Goal: Task Accomplishment & Management: Manage account settings

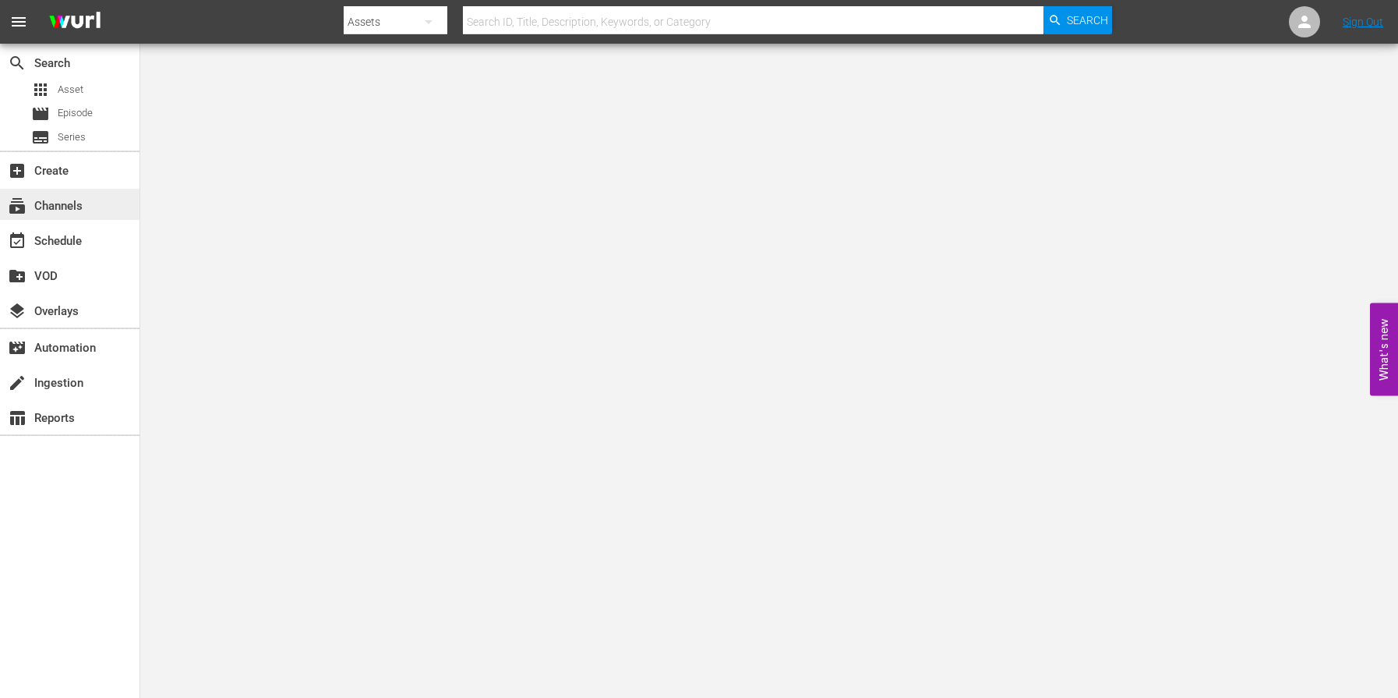
click at [96, 211] on div "subscriptions Channels" at bounding box center [70, 204] width 140 height 31
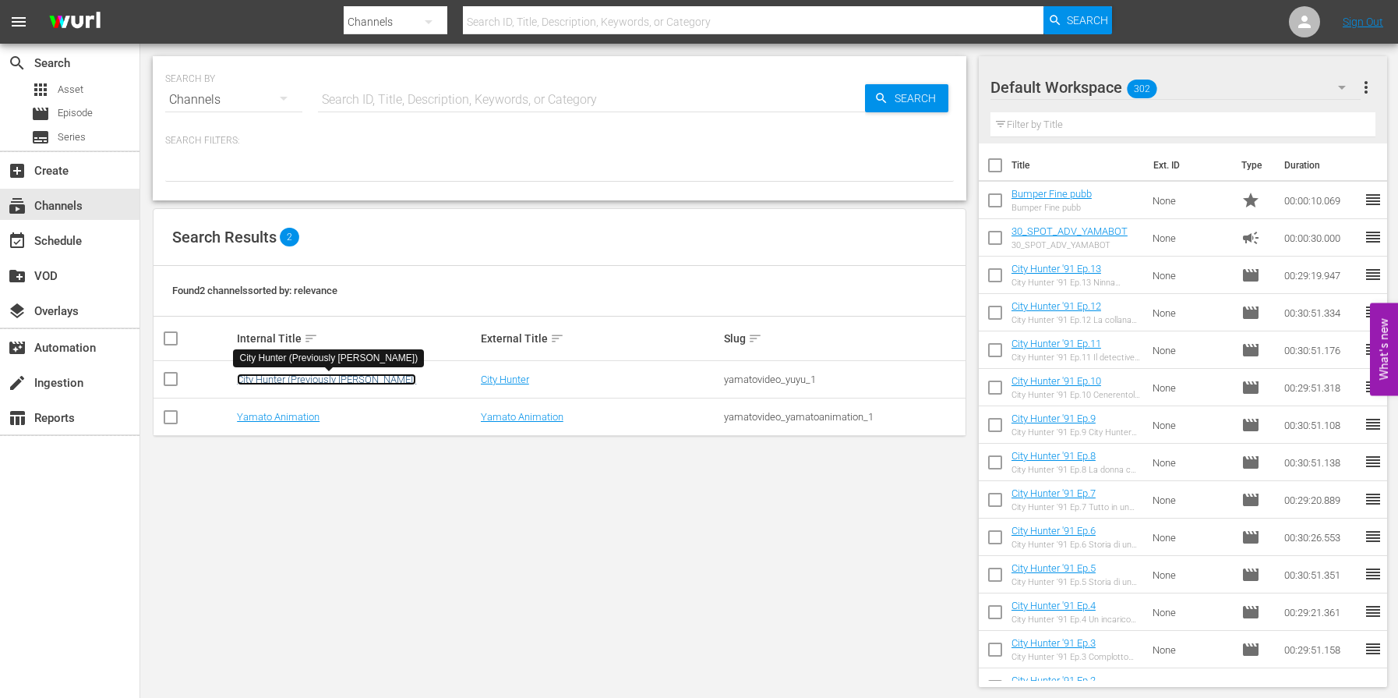
click at [281, 381] on link "City Hunter (Previously [PERSON_NAME])" at bounding box center [326, 379] width 179 height 12
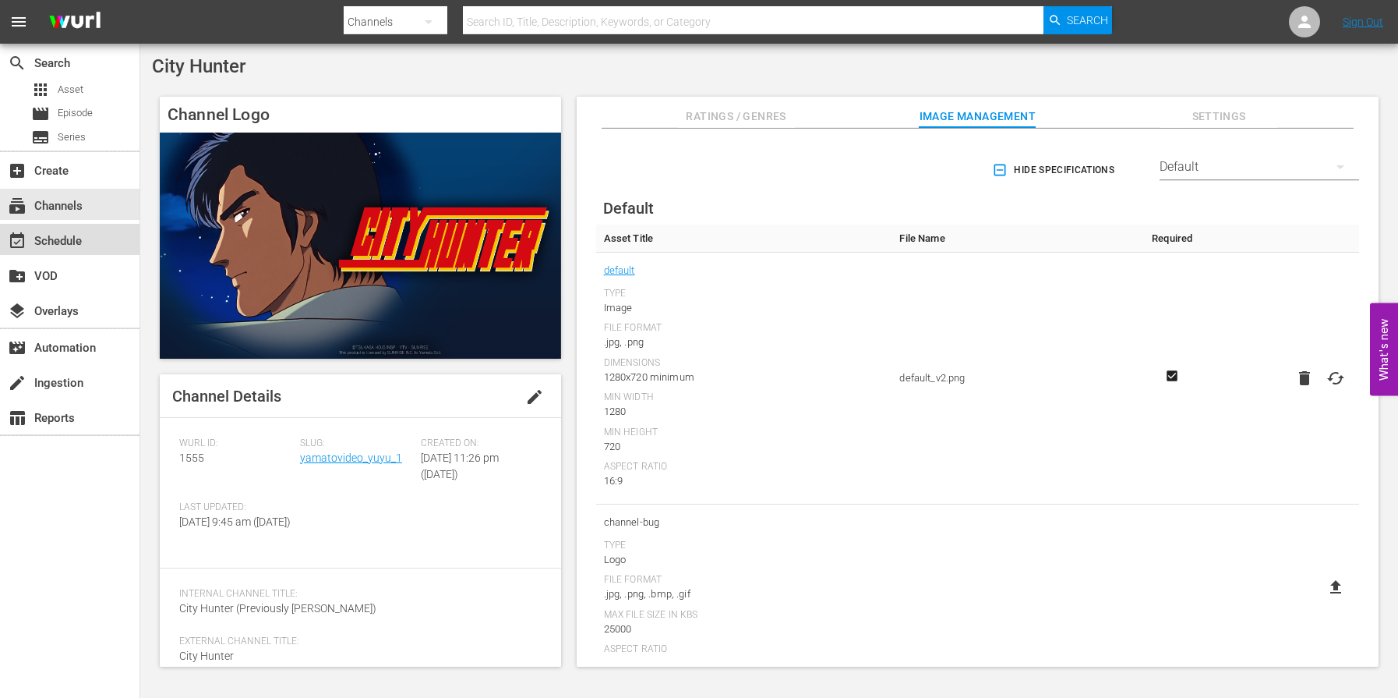
click at [43, 231] on div "event_available Schedule" at bounding box center [43, 238] width 87 height 14
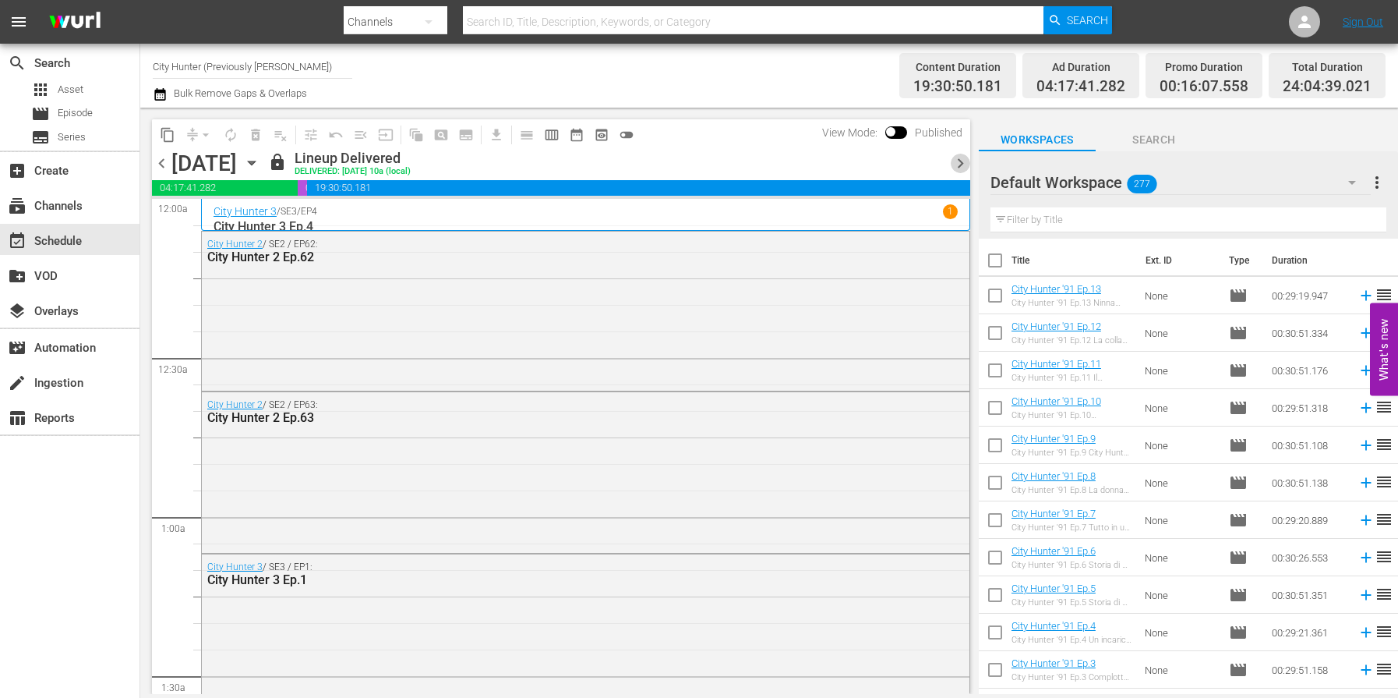
click at [967, 164] on span "chevron_right" at bounding box center [960, 163] width 19 height 19
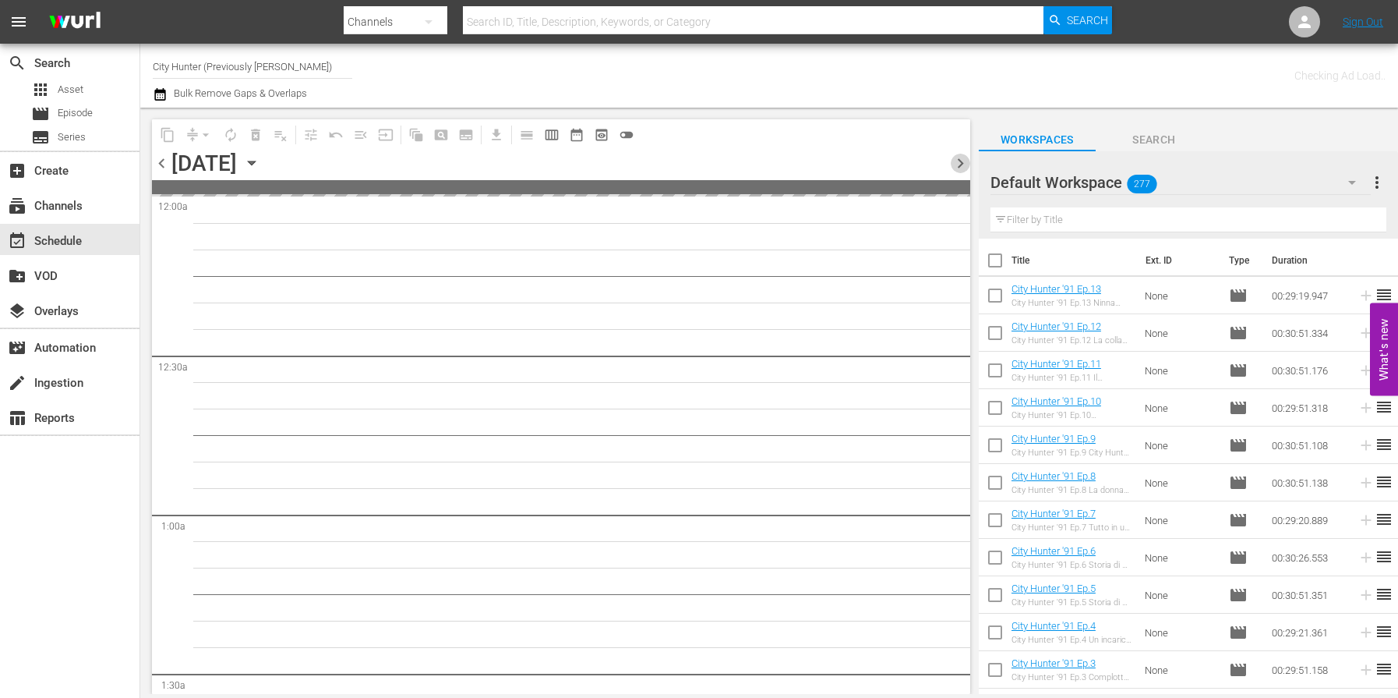
click at [967, 164] on span "chevron_right" at bounding box center [960, 163] width 19 height 19
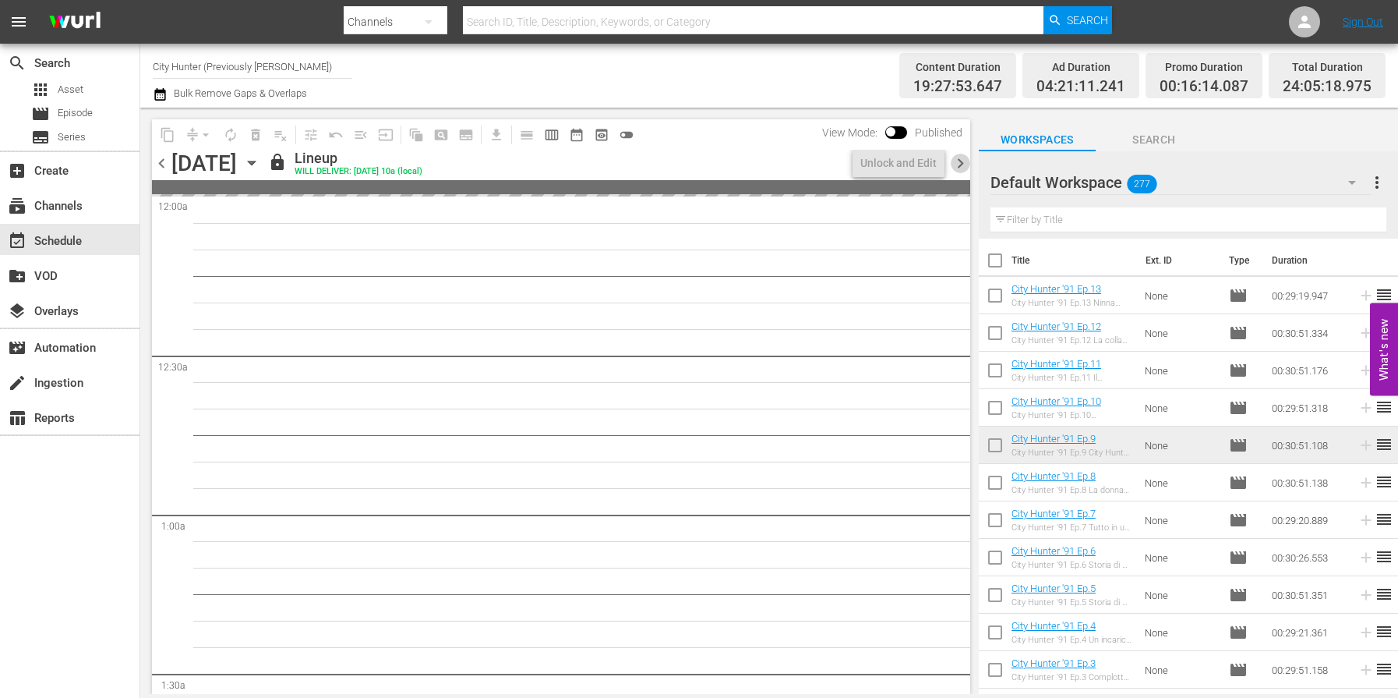
click at [967, 164] on span "chevron_right" at bounding box center [960, 163] width 19 height 19
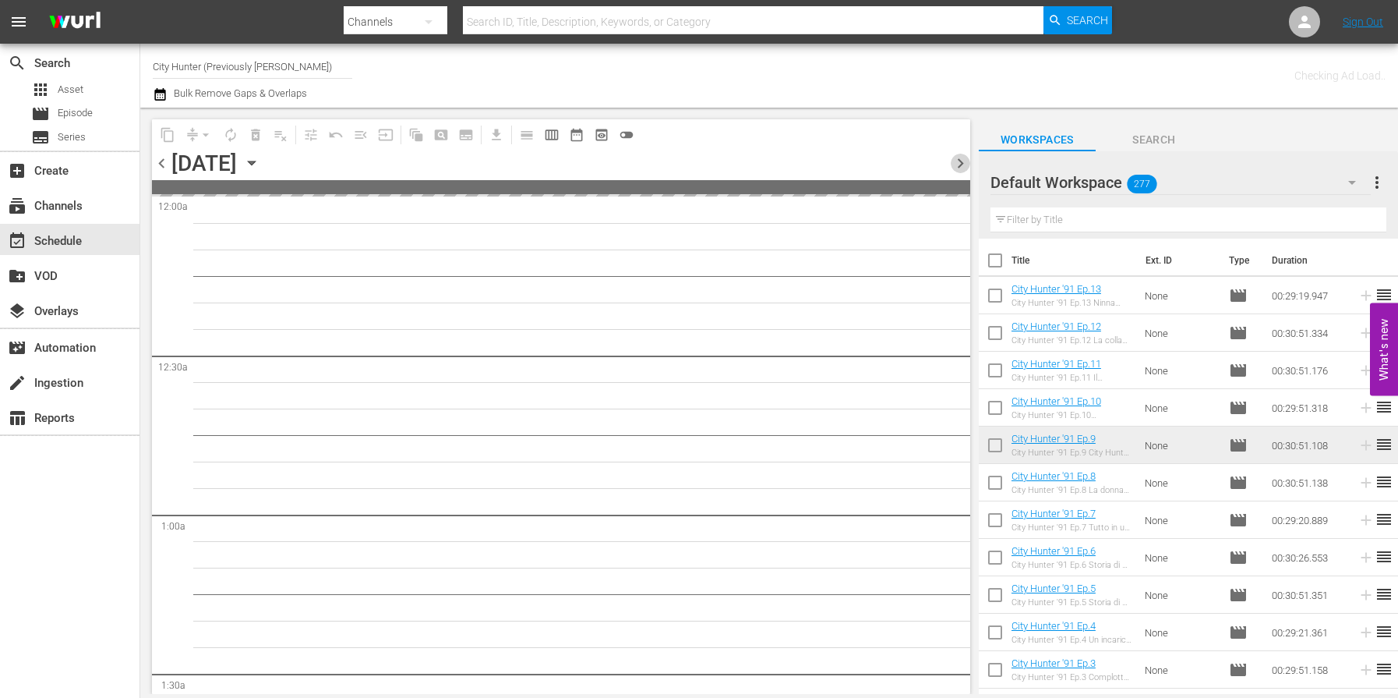
click at [967, 164] on span "chevron_right" at bounding box center [960, 163] width 19 height 19
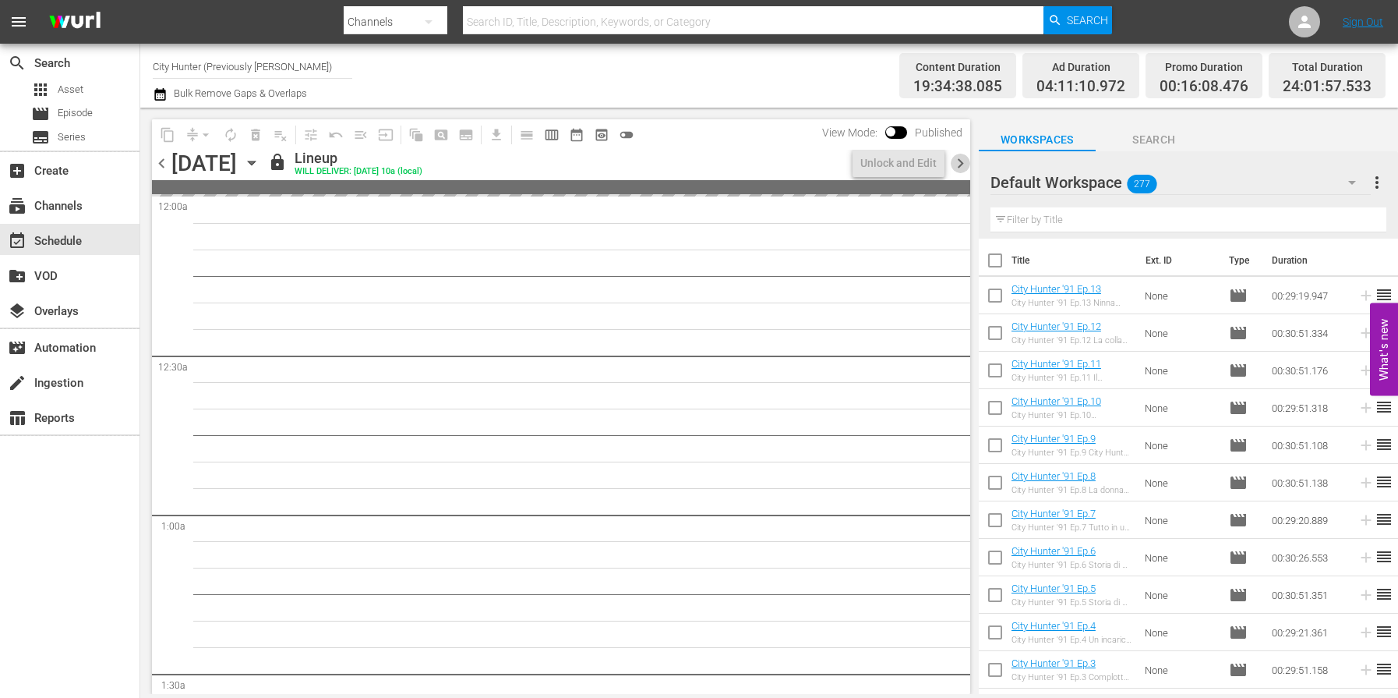
click at [967, 164] on span "chevron_right" at bounding box center [960, 163] width 19 height 19
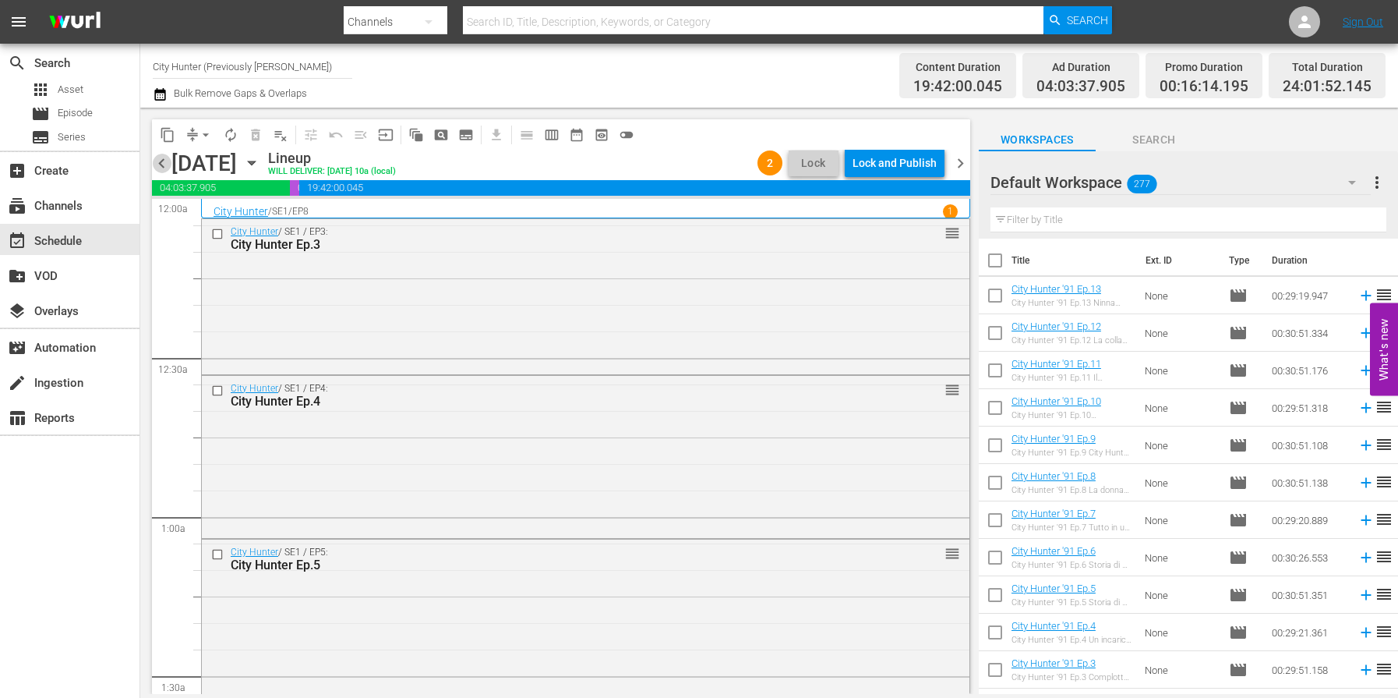
click at [158, 164] on span "chevron_left" at bounding box center [161, 163] width 19 height 19
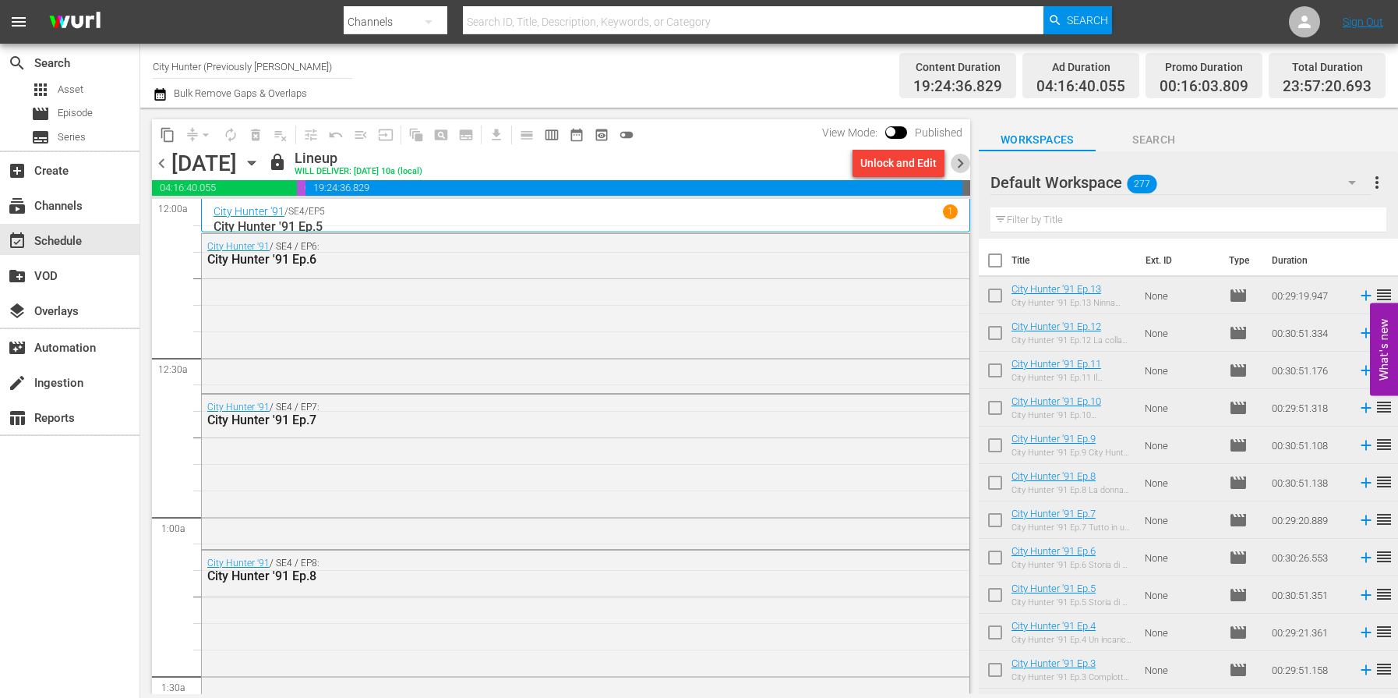
click at [962, 164] on span "chevron_right" at bounding box center [960, 163] width 19 height 19
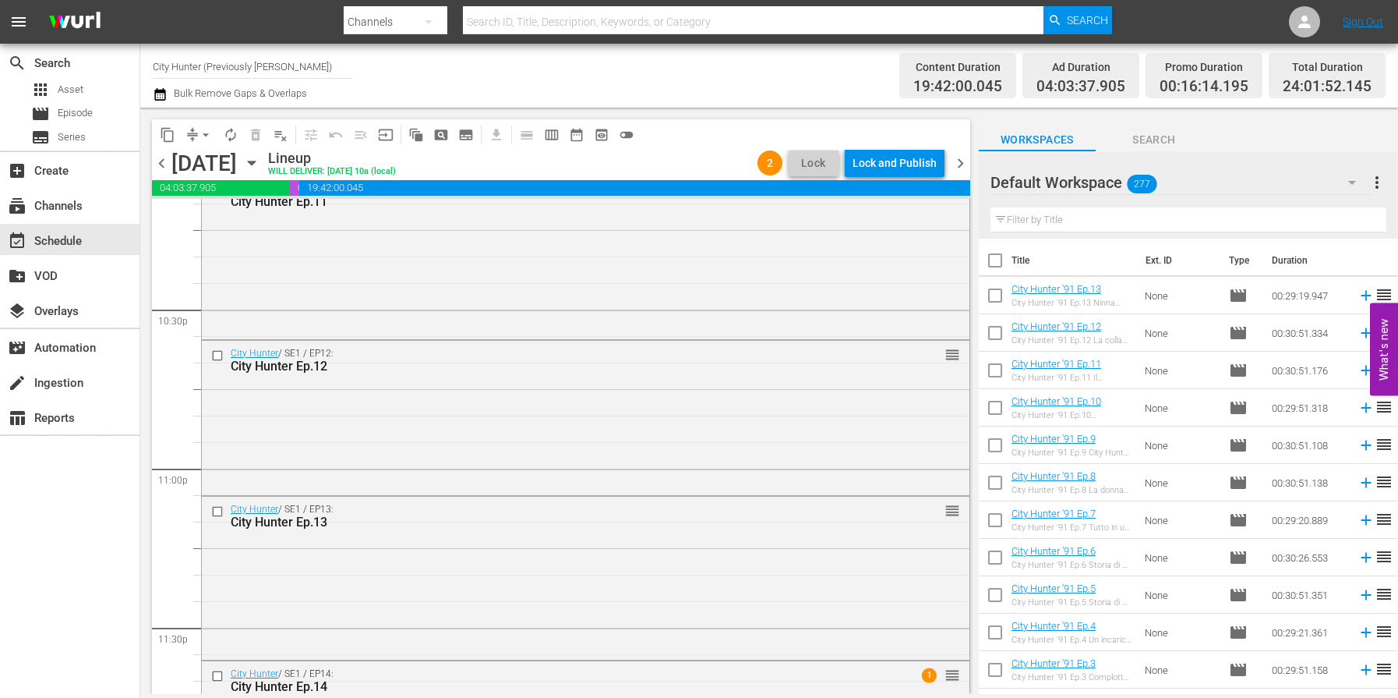
scroll to position [7167, 0]
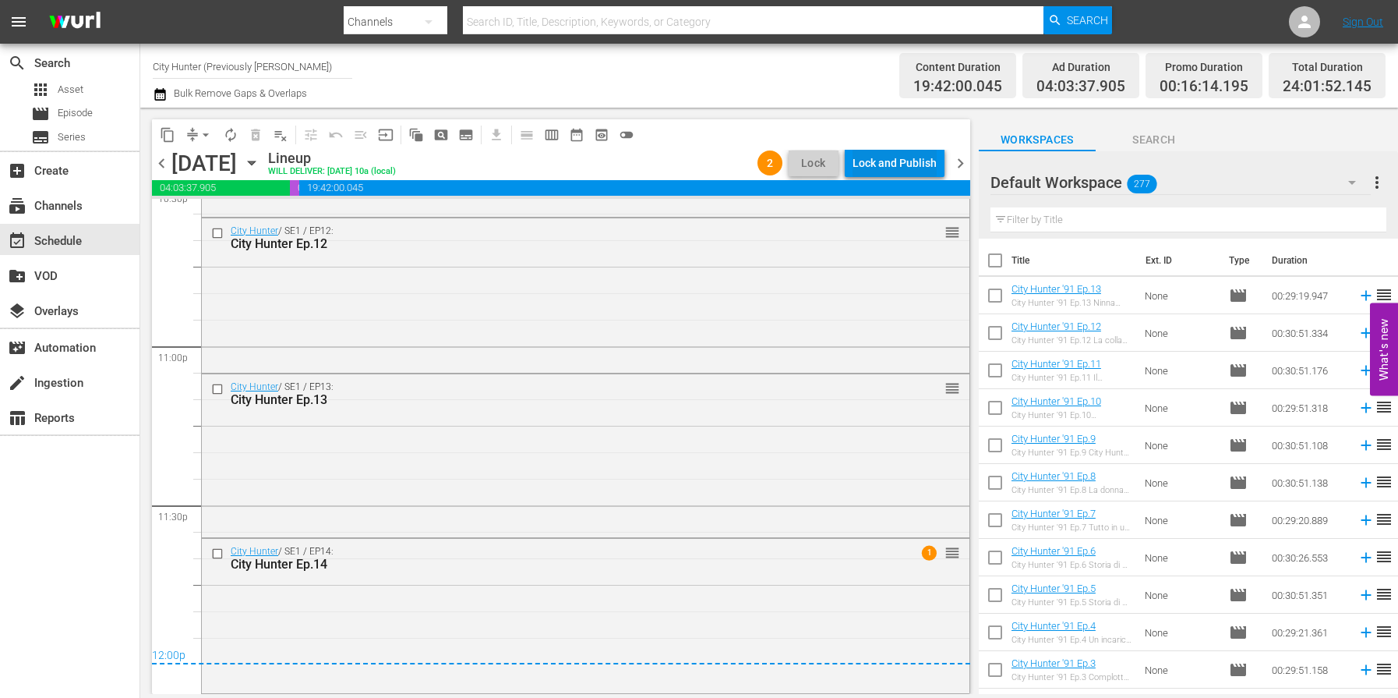
click at [892, 161] on div "Lock and Publish" at bounding box center [895, 163] width 84 height 28
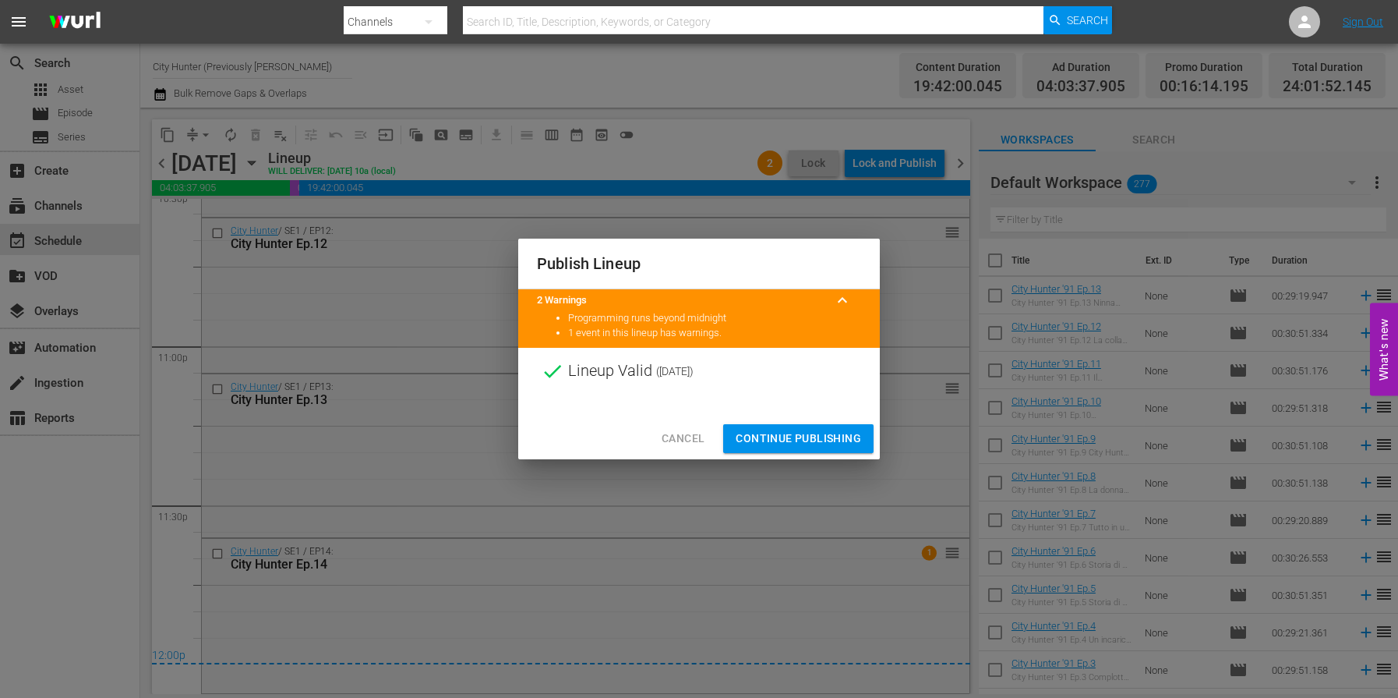
click at [822, 431] on span "Continue Publishing" at bounding box center [798, 438] width 125 height 19
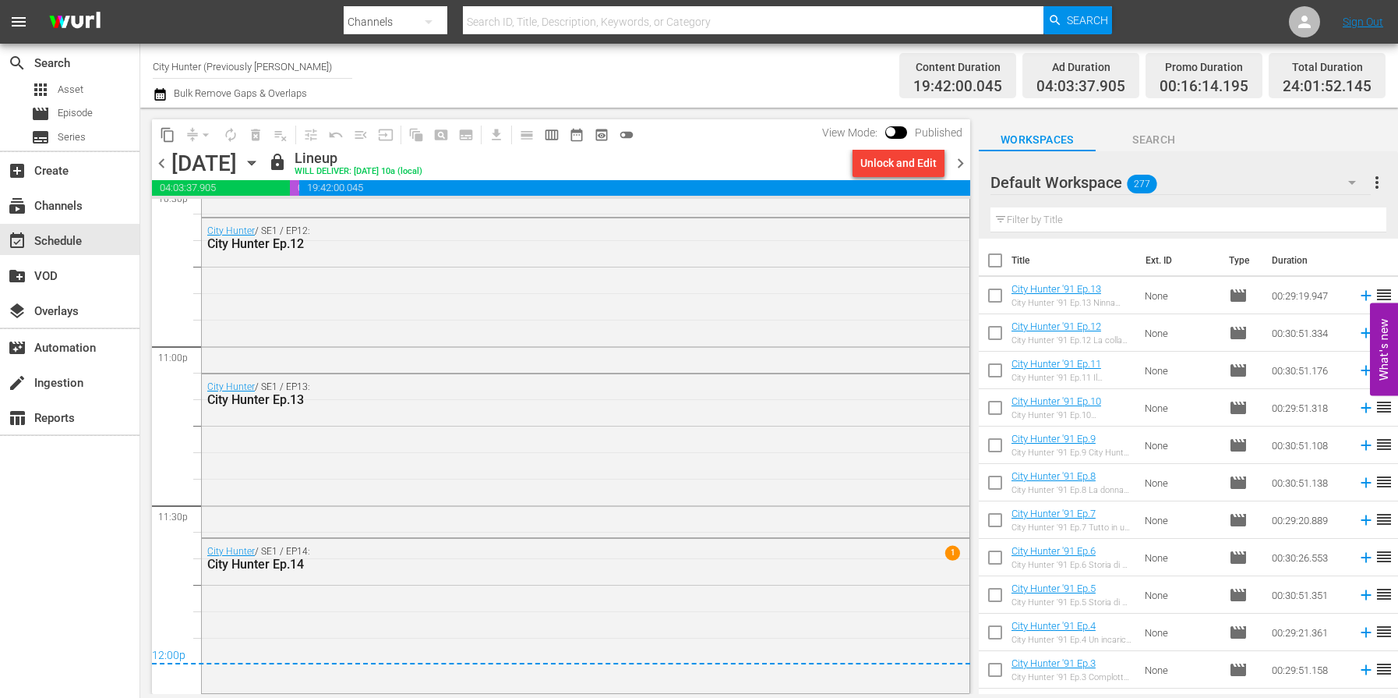
click at [962, 161] on span "chevron_right" at bounding box center [960, 163] width 19 height 19
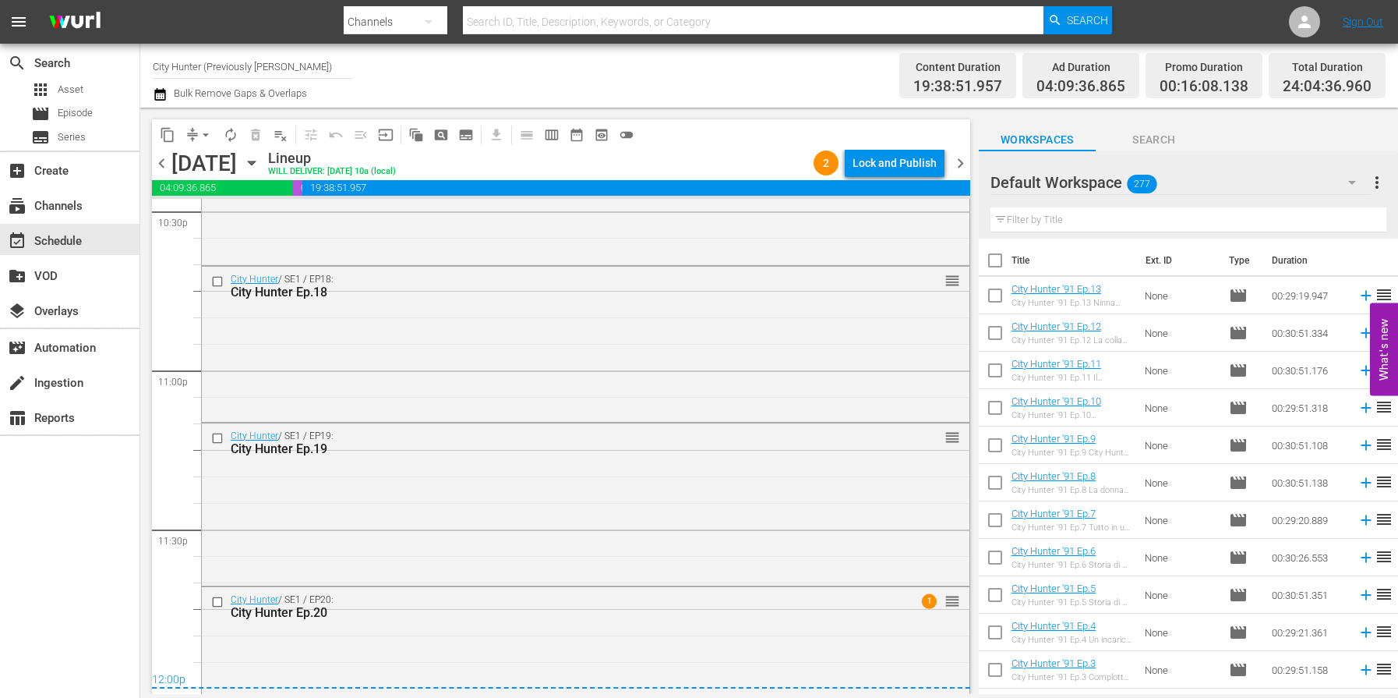
scroll to position [7191, 0]
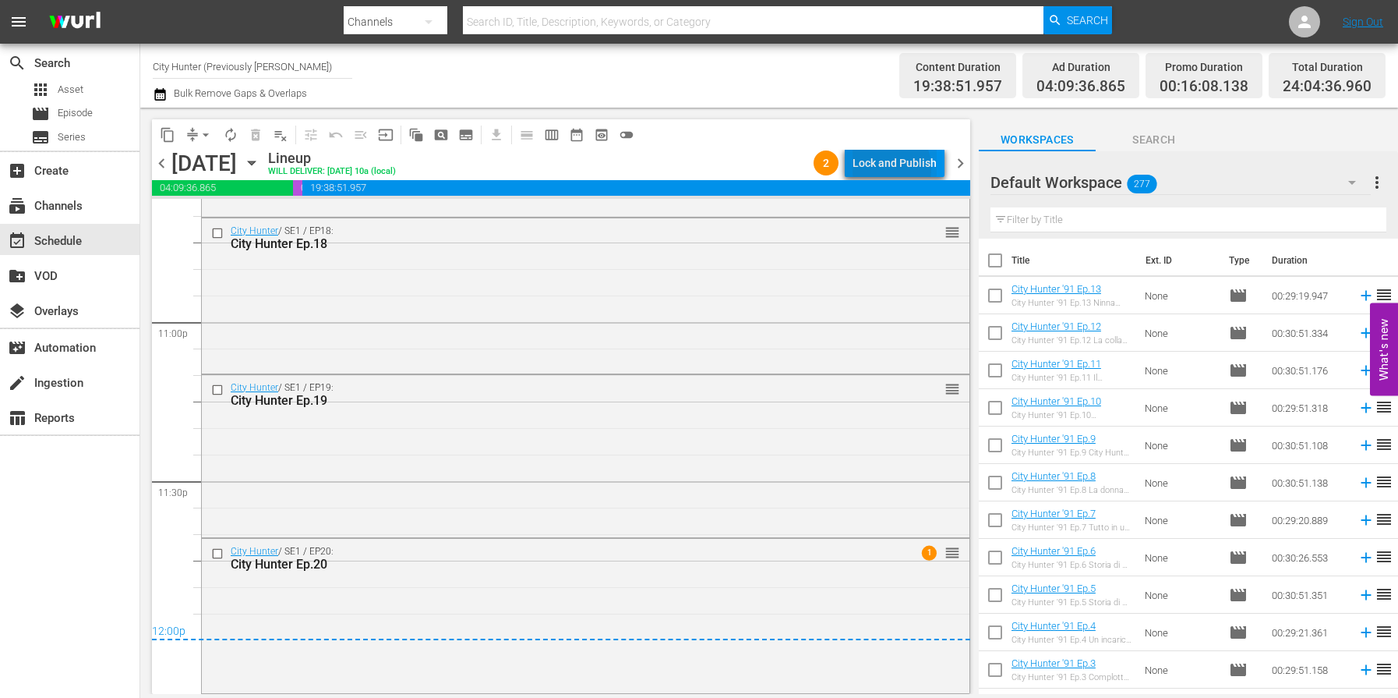
click at [882, 168] on div "Lock and Publish" at bounding box center [895, 163] width 84 height 28
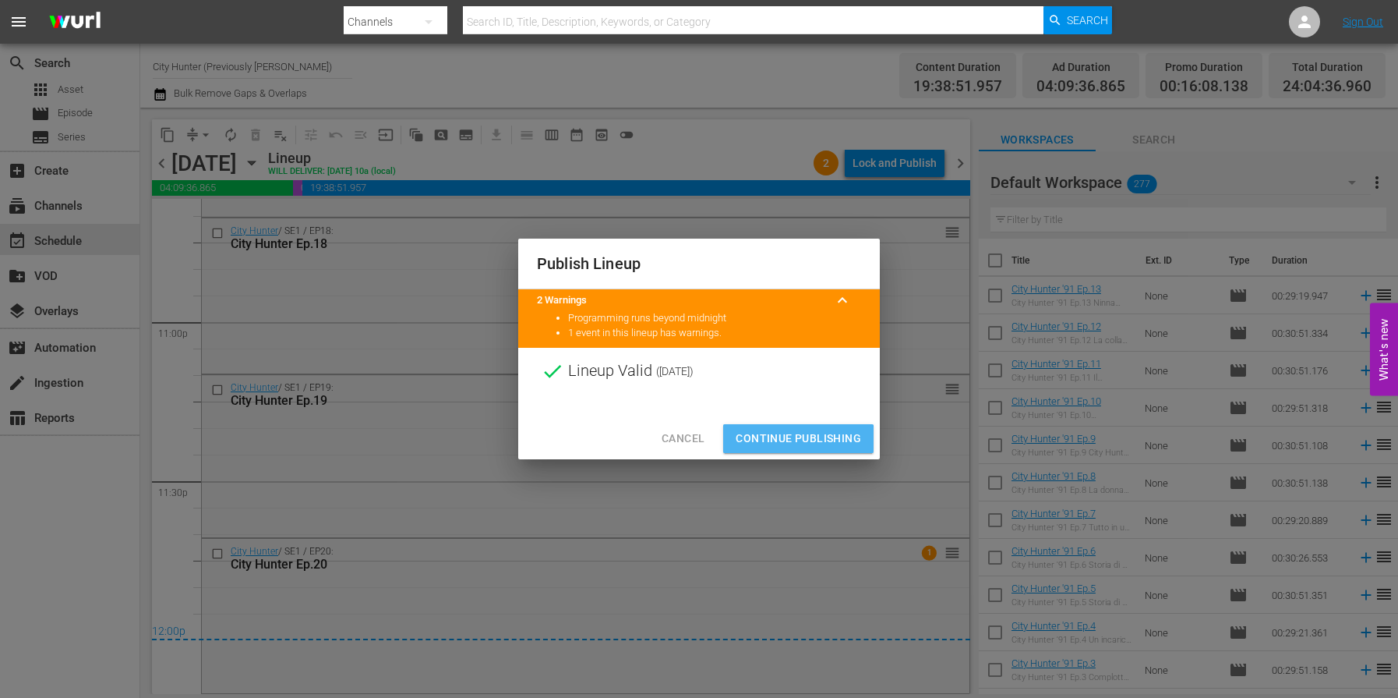
click at [754, 440] on span "Continue Publishing" at bounding box center [798, 438] width 125 height 19
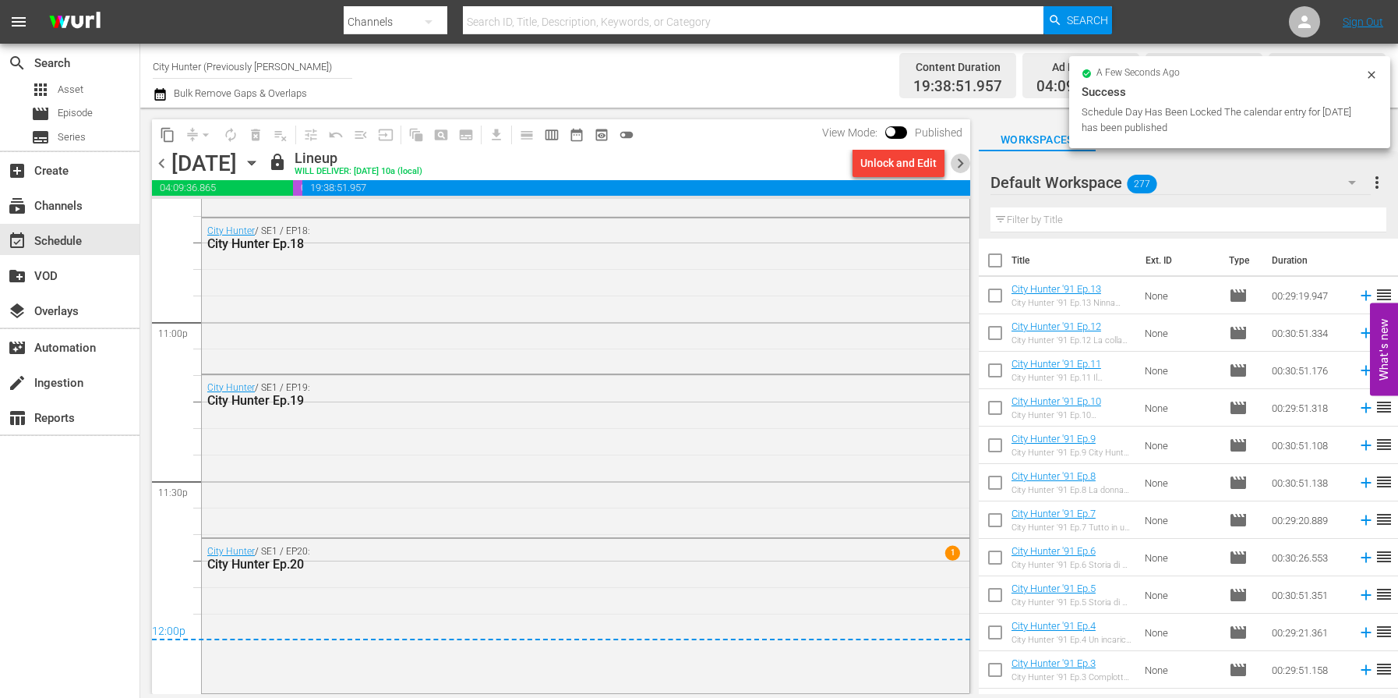
click at [956, 169] on span "chevron_right" at bounding box center [960, 163] width 19 height 19
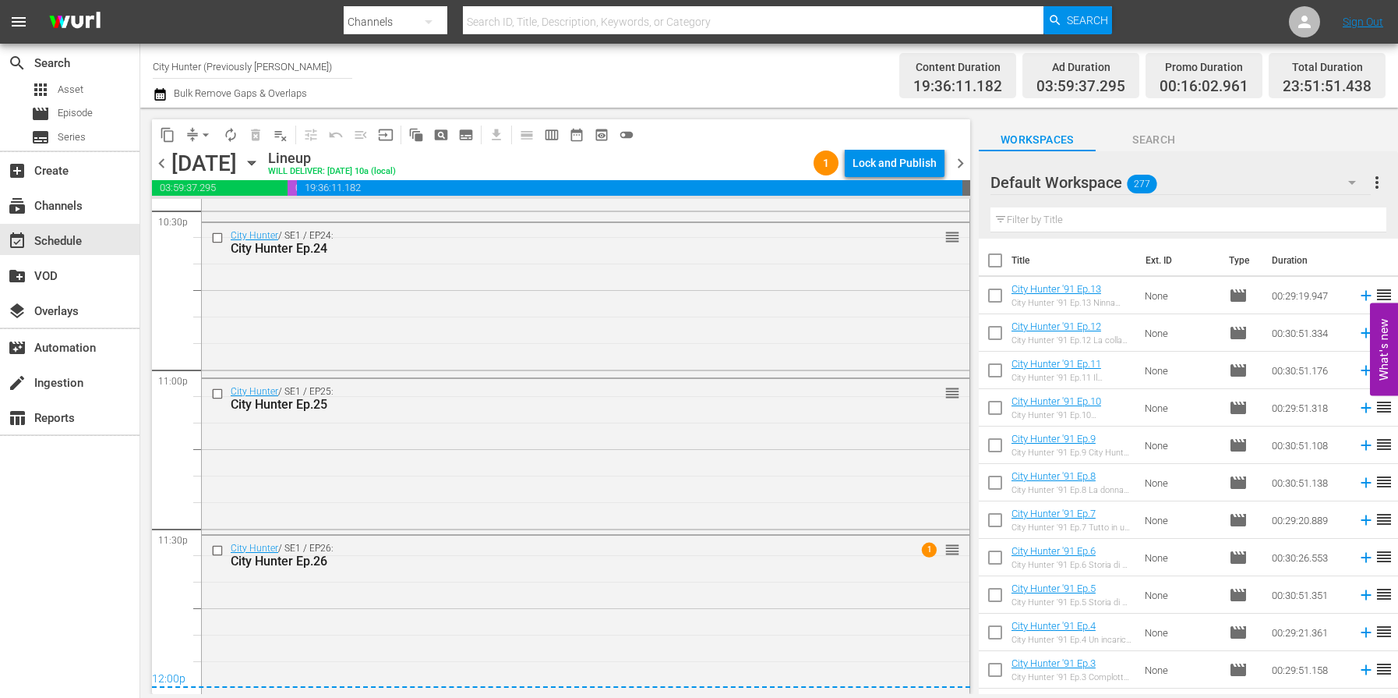
scroll to position [7148, 0]
click at [891, 161] on div "Lock and Publish" at bounding box center [895, 163] width 84 height 28
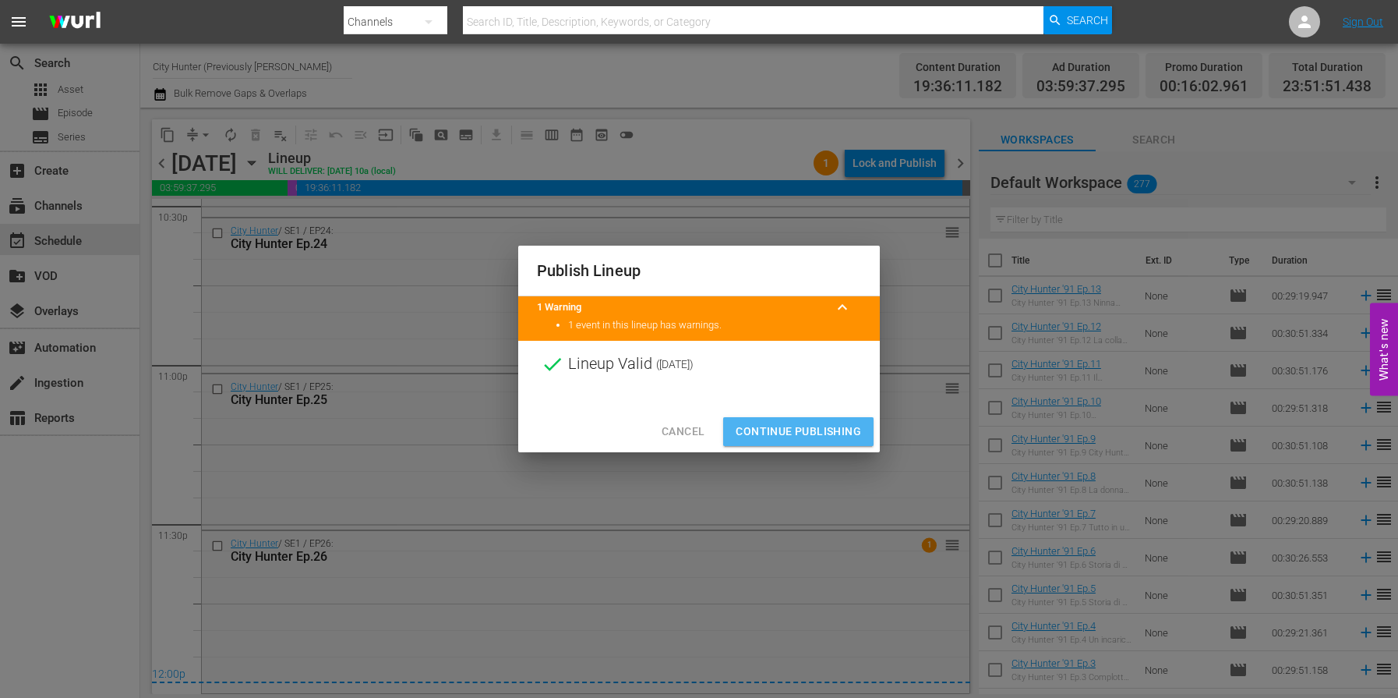
click at [751, 422] on span "Continue Publishing" at bounding box center [798, 431] width 125 height 19
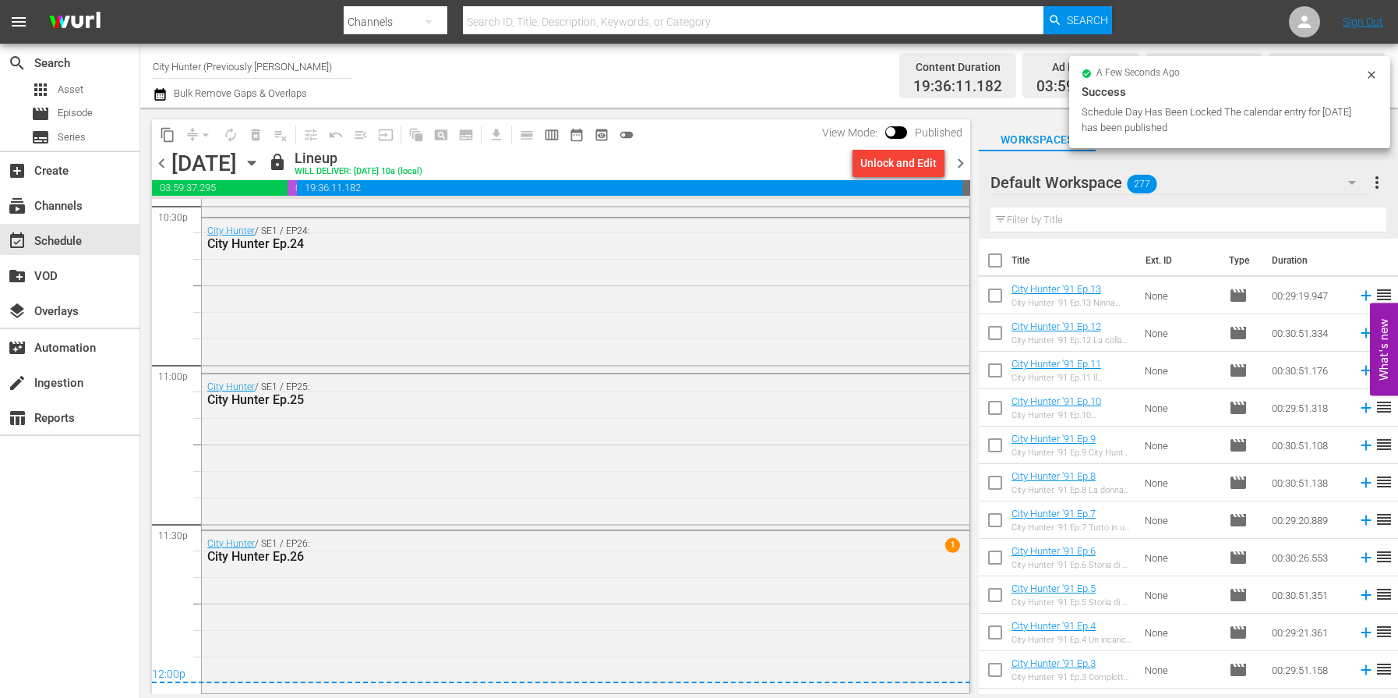
drag, startPoint x: 955, startPoint y: 159, endPoint x: 923, endPoint y: 193, distance: 46.3
click at [956, 160] on span "chevron_right" at bounding box center [960, 163] width 19 height 19
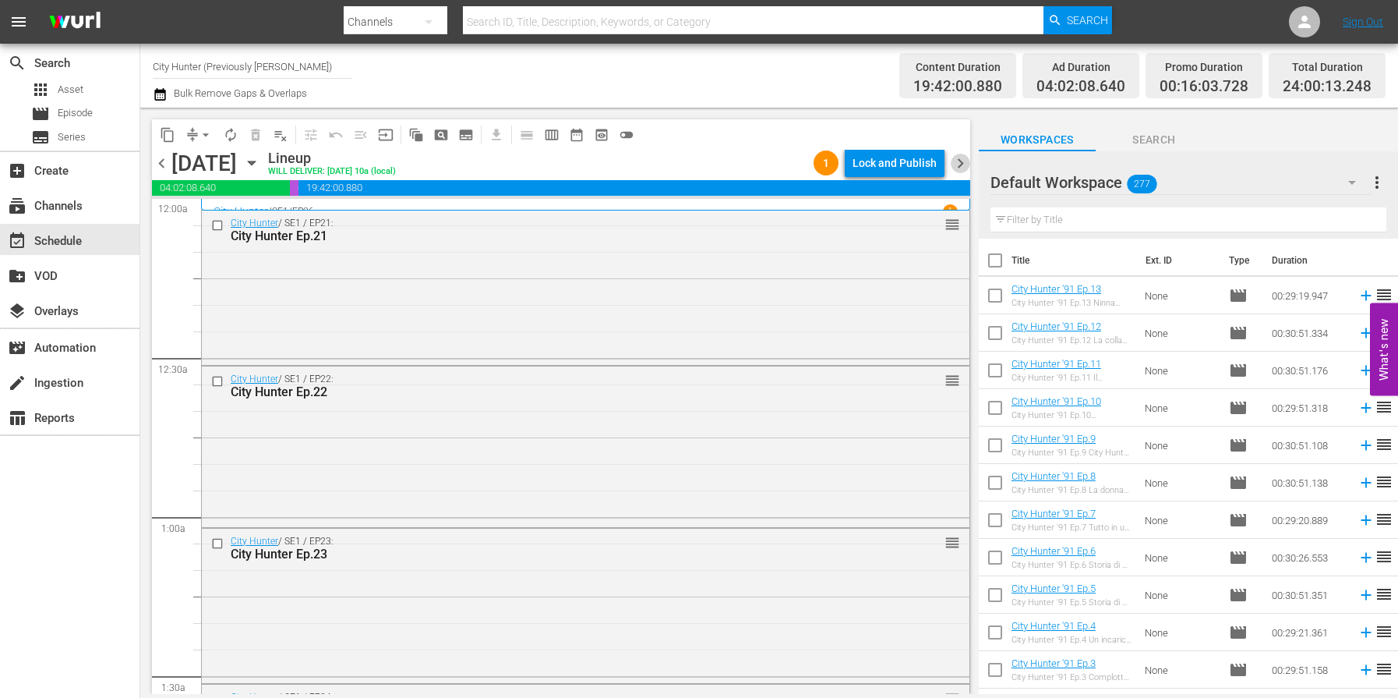
click at [966, 167] on span "chevron_right" at bounding box center [960, 163] width 19 height 19
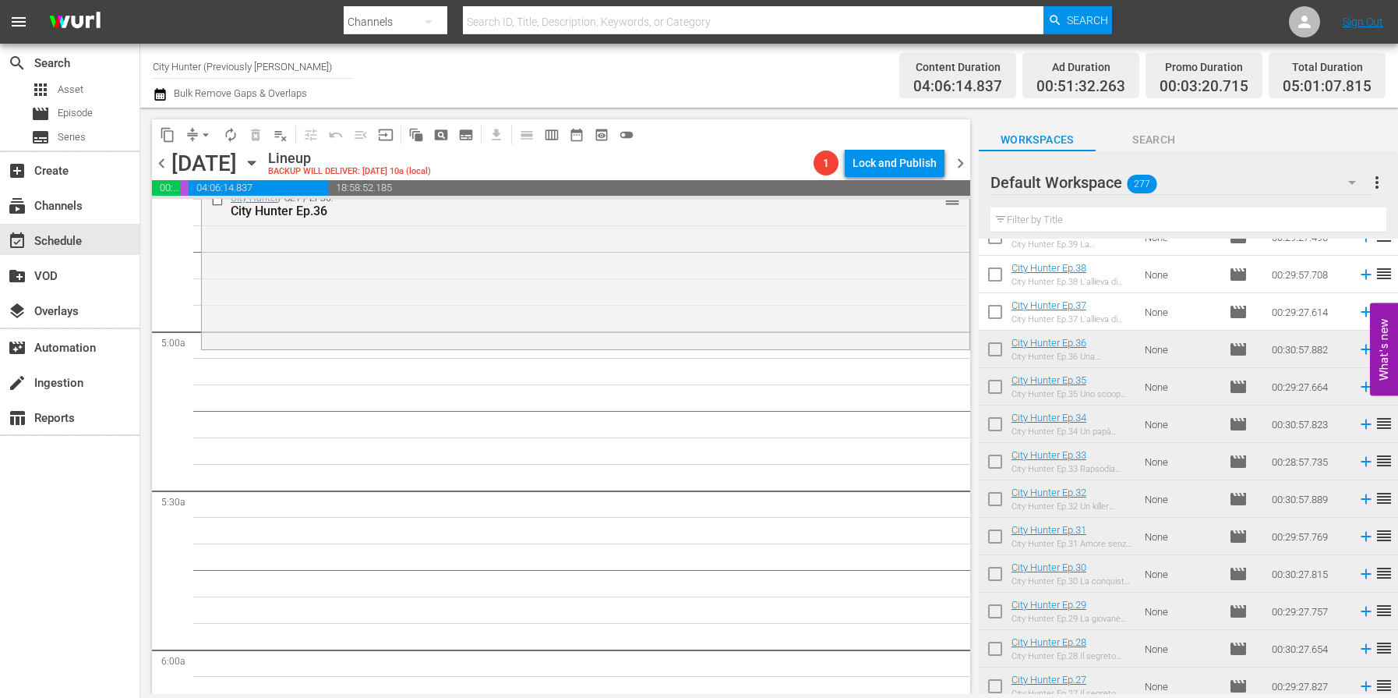
scroll to position [1461, 0]
drag, startPoint x: 1115, startPoint y: 351, endPoint x: 125, endPoint y: 3, distance: 1049.9
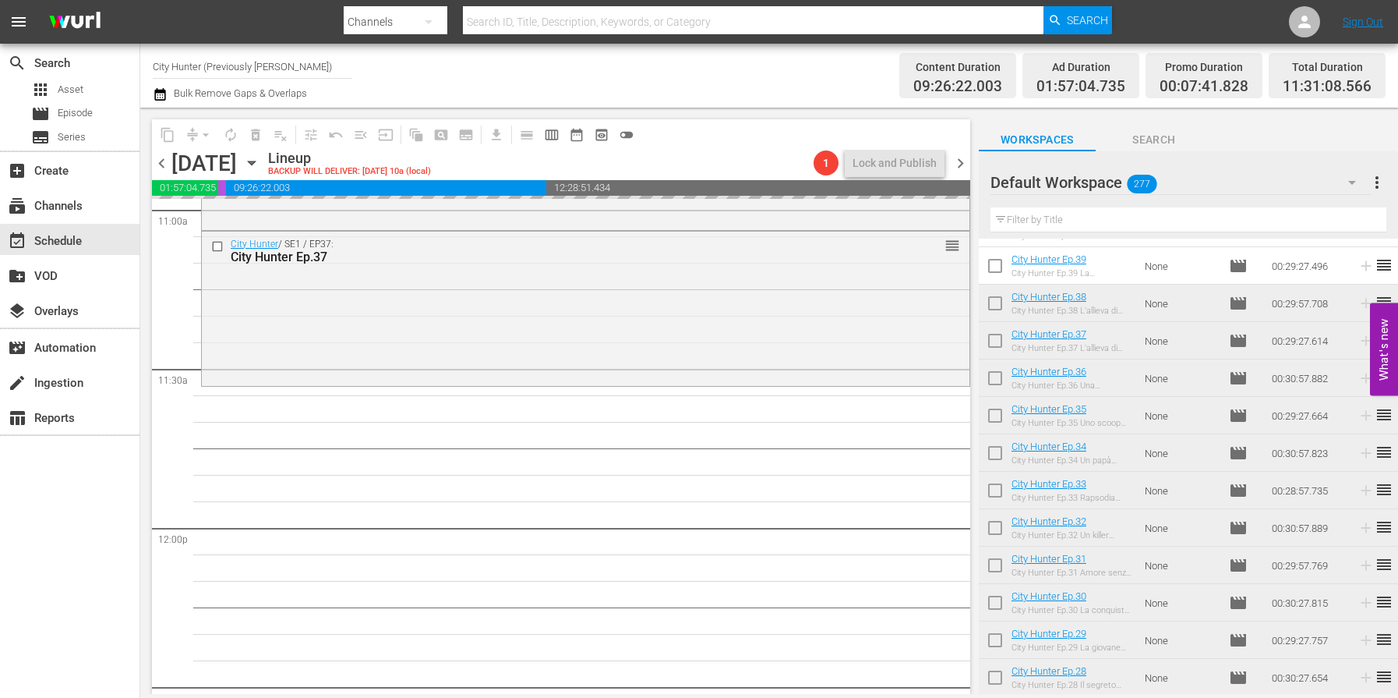
scroll to position [3495, 0]
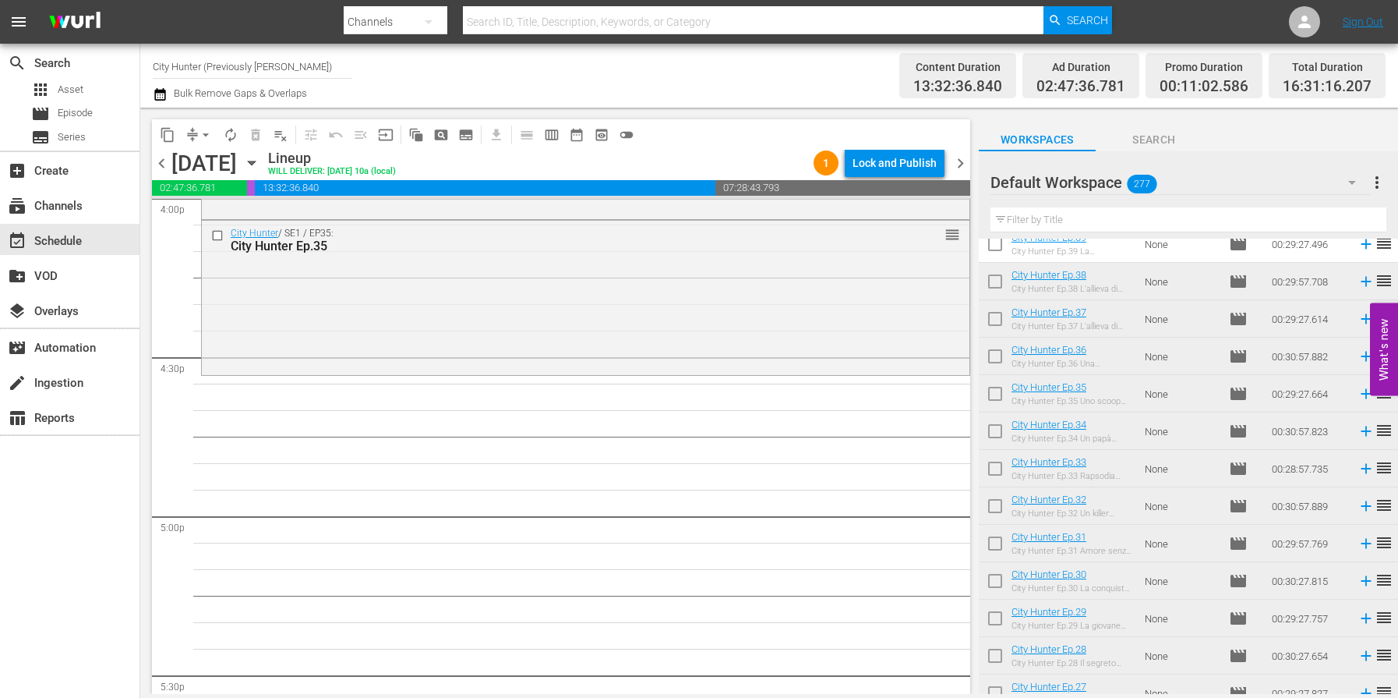
scroll to position [3828, 0]
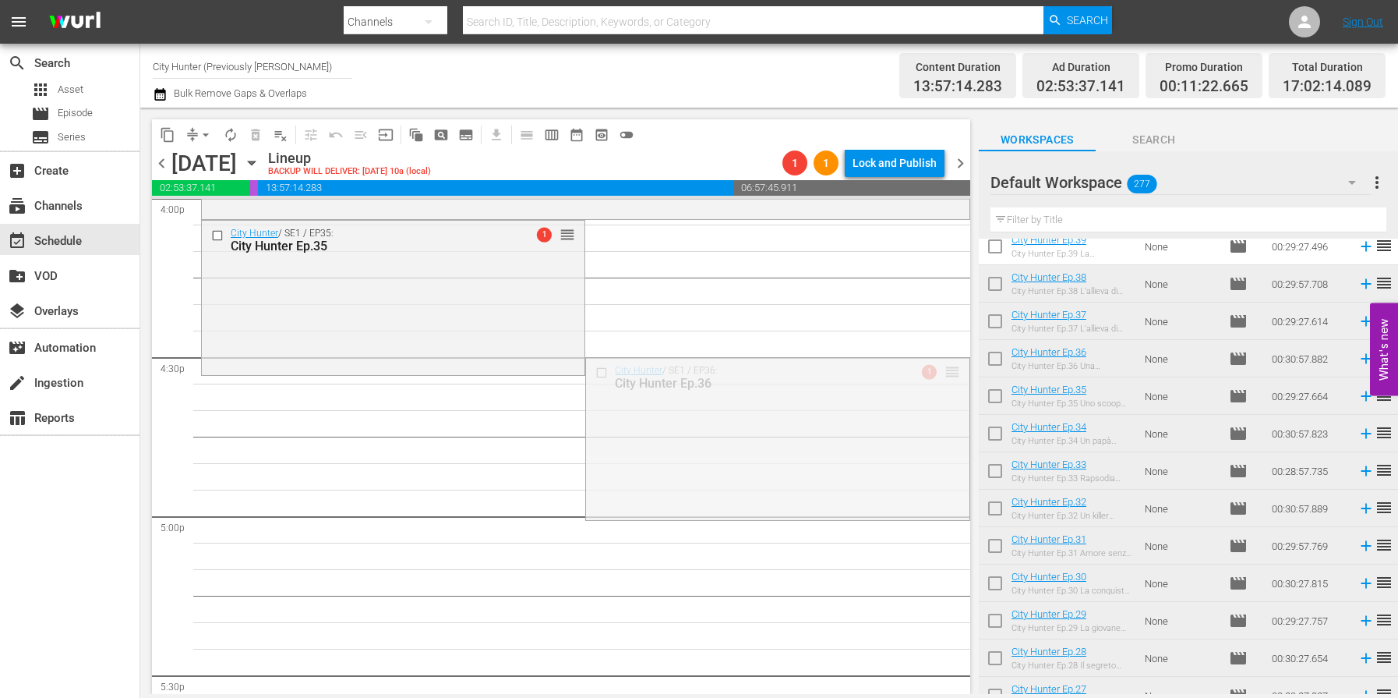
drag, startPoint x: 949, startPoint y: 374, endPoint x: 938, endPoint y: 381, distance: 13.0
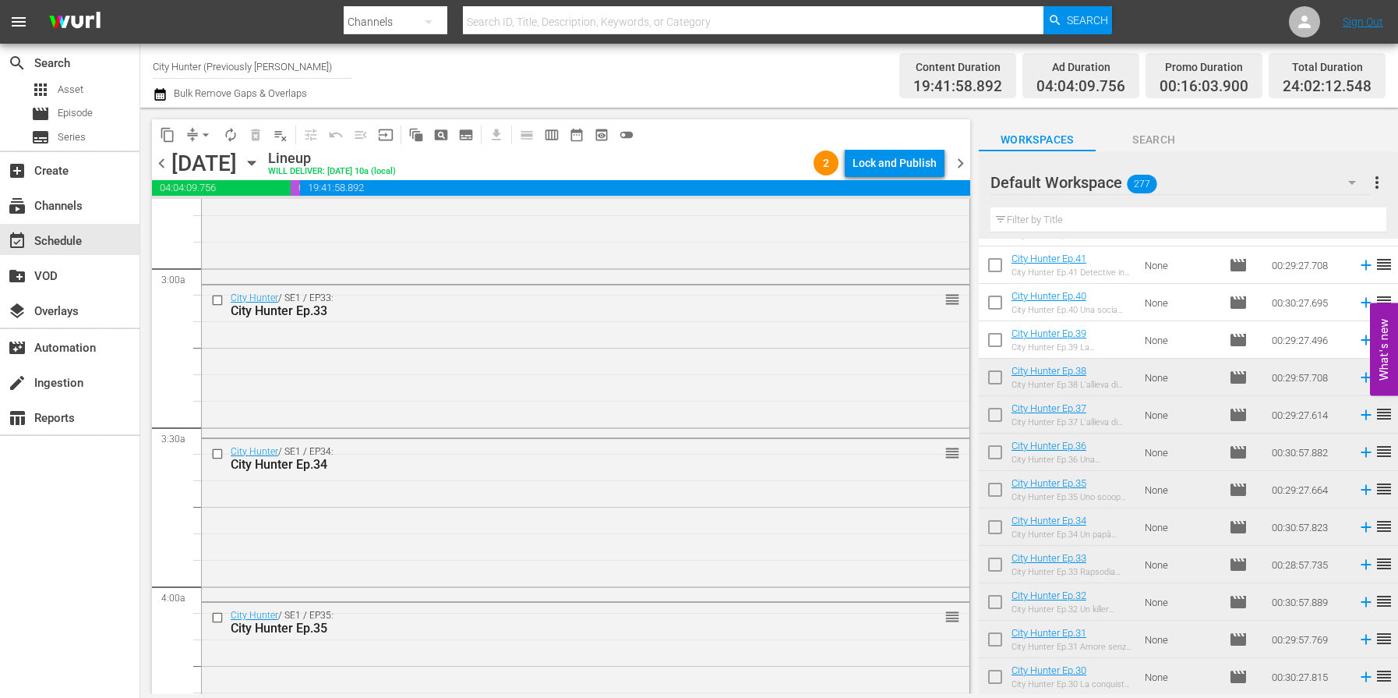
scroll to position [0, 0]
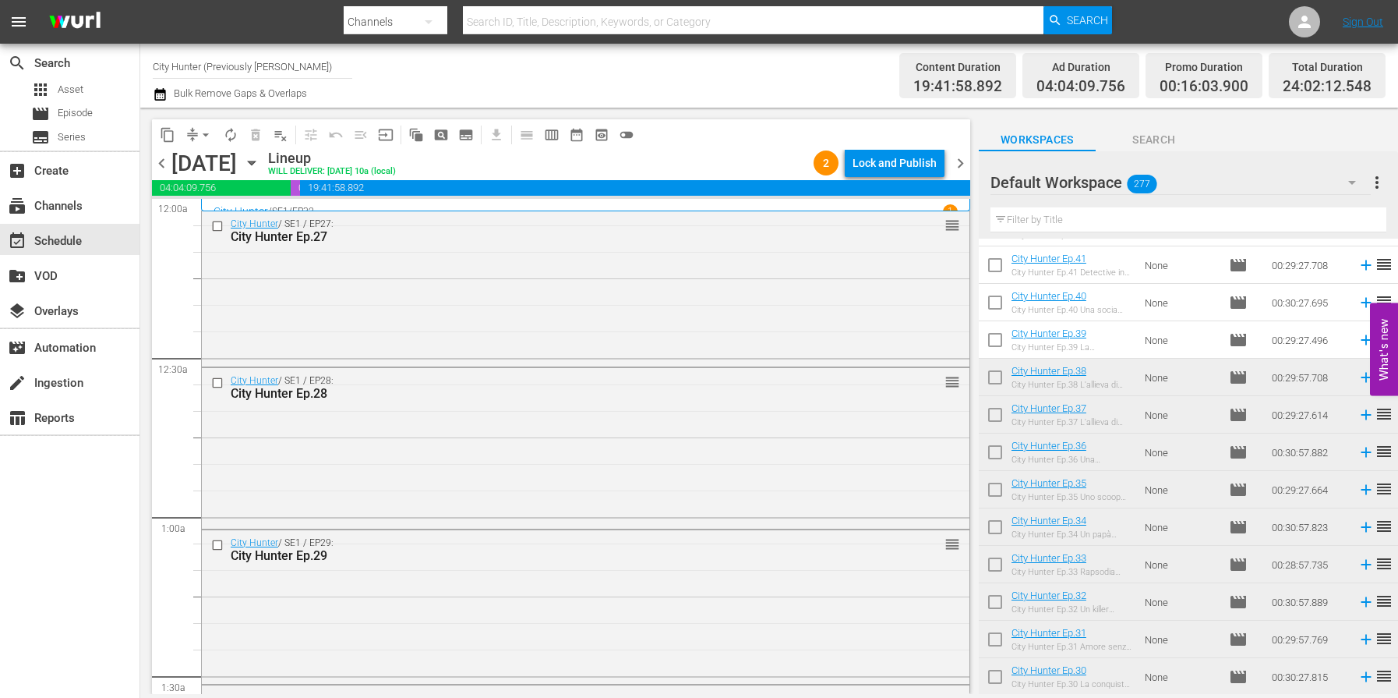
click at [167, 162] on span "chevron_left" at bounding box center [161, 163] width 19 height 19
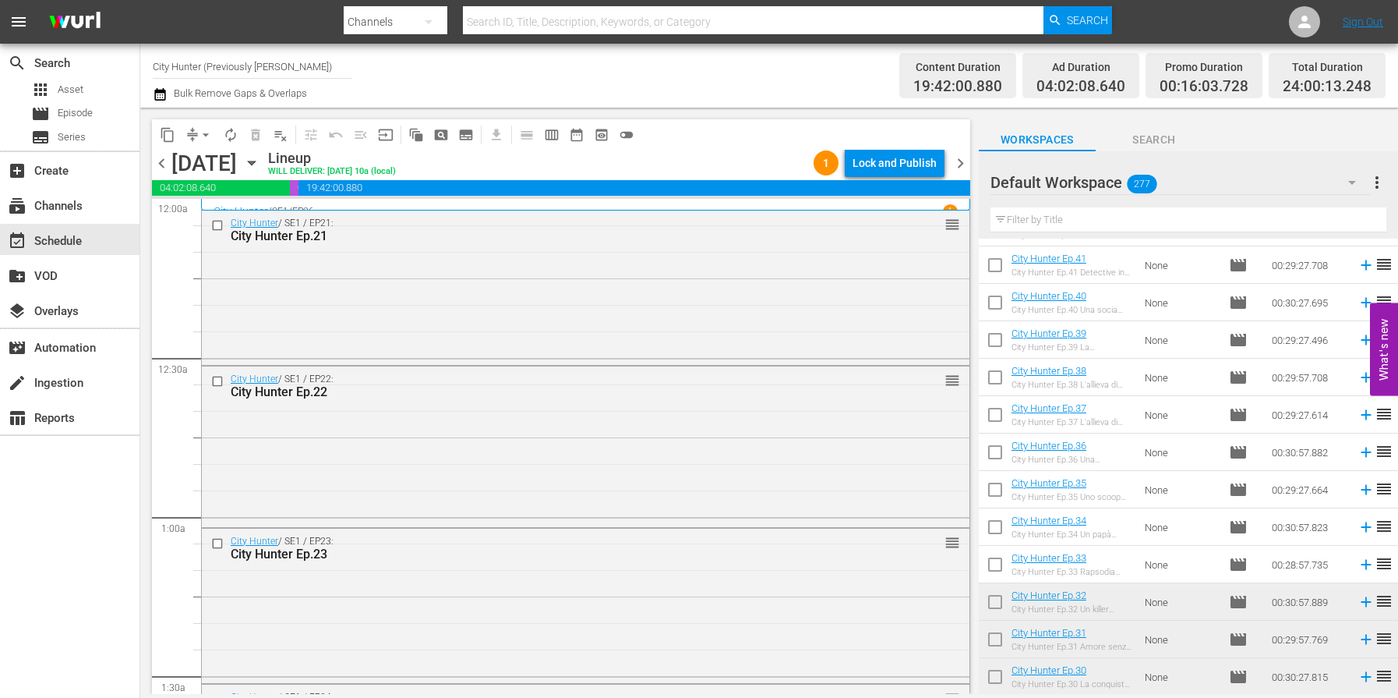
click at [167, 162] on span "chevron_left" at bounding box center [161, 163] width 19 height 19
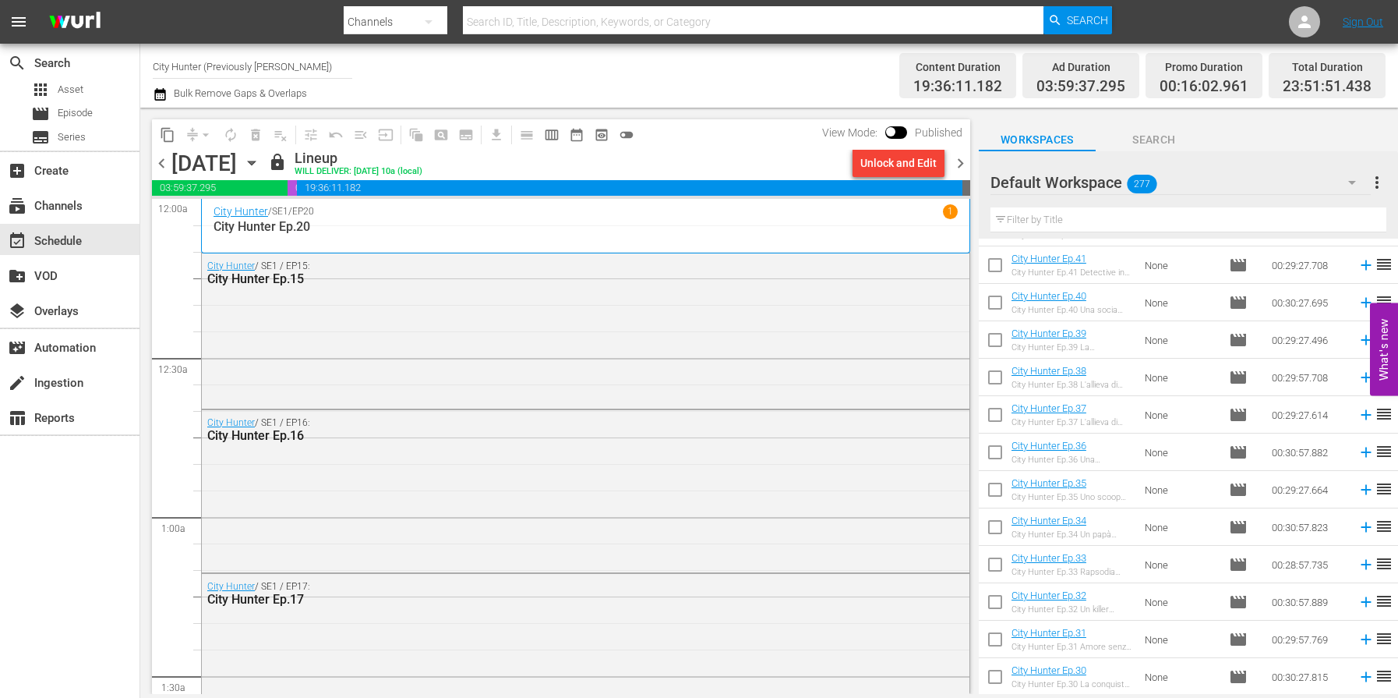
click at [963, 171] on span "chevron_right" at bounding box center [960, 163] width 19 height 19
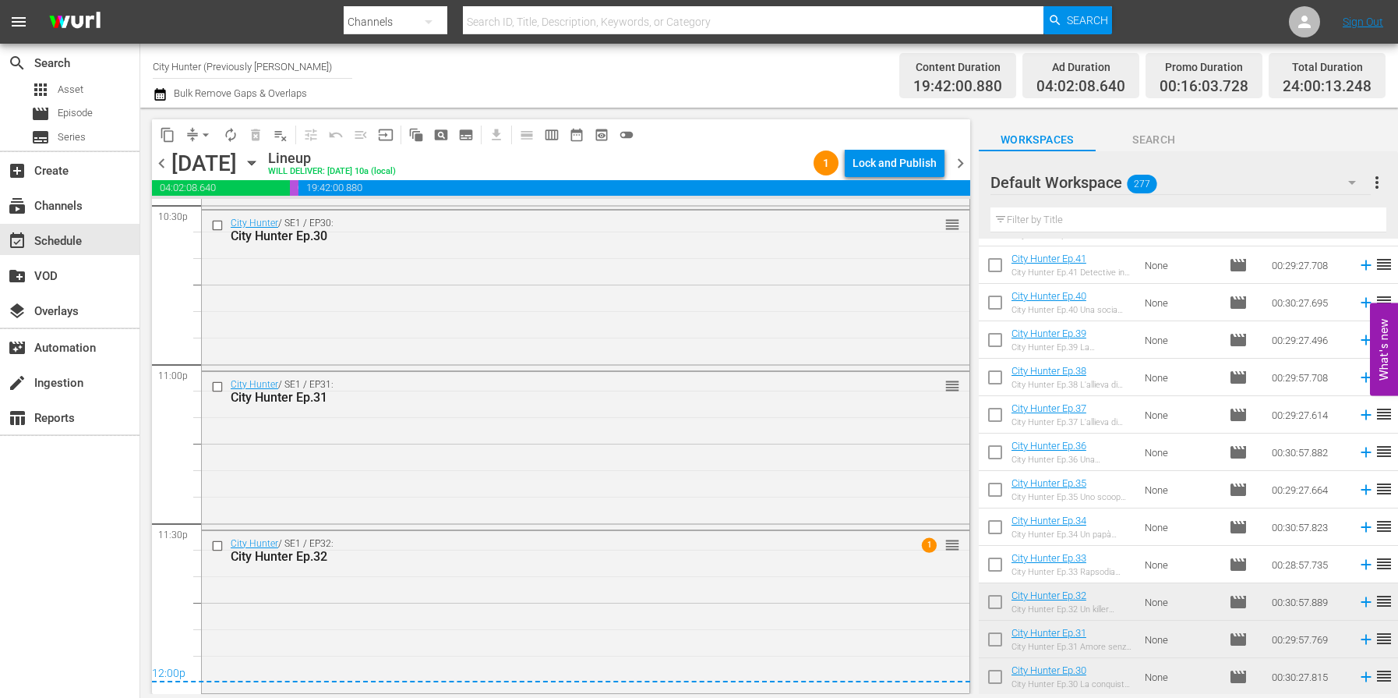
scroll to position [7149, 0]
click at [867, 156] on div "Lock and Publish" at bounding box center [895, 163] width 84 height 28
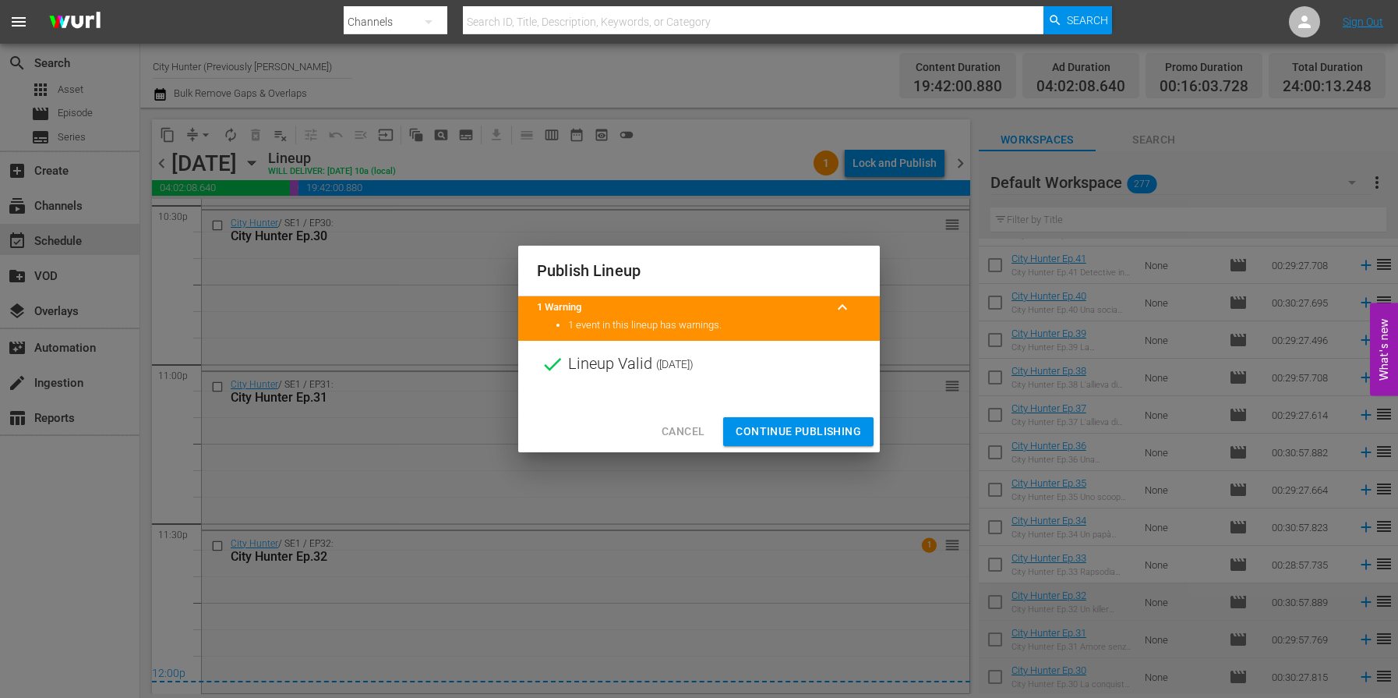
click at [800, 436] on span "Continue Publishing" at bounding box center [798, 431] width 125 height 19
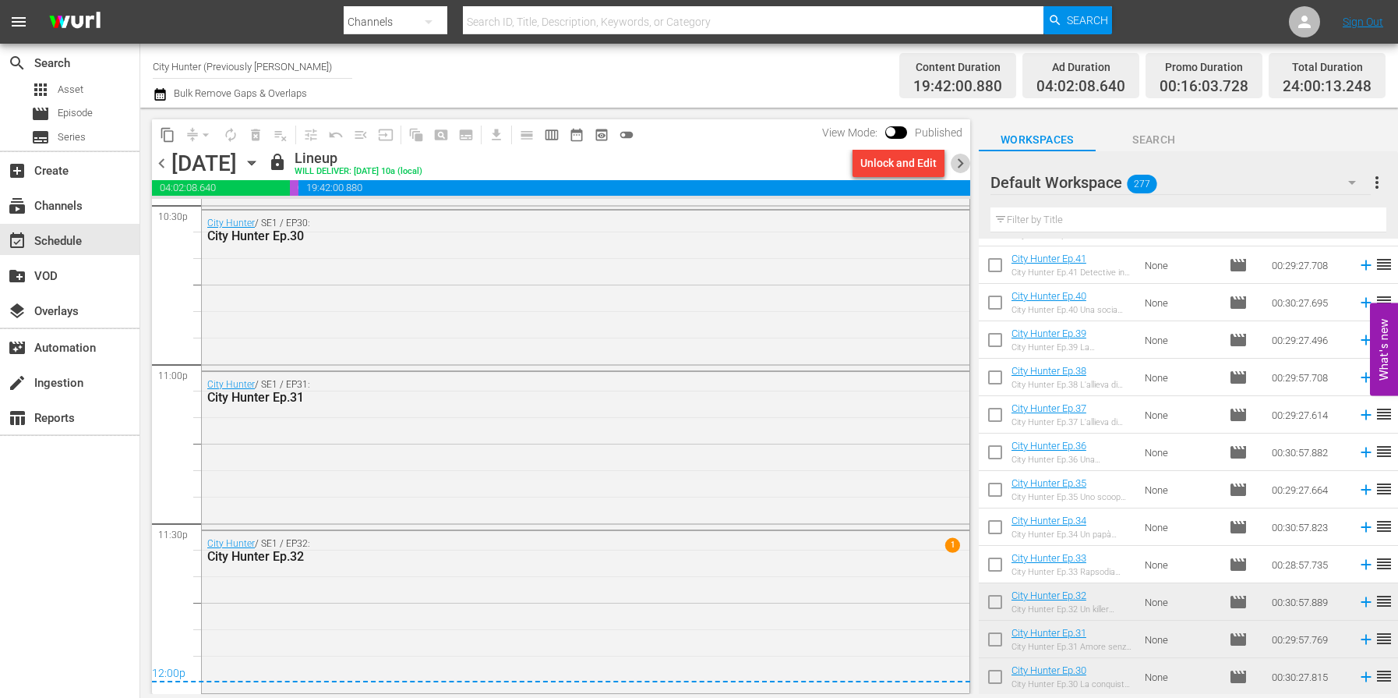
click at [957, 161] on span "chevron_right" at bounding box center [960, 163] width 19 height 19
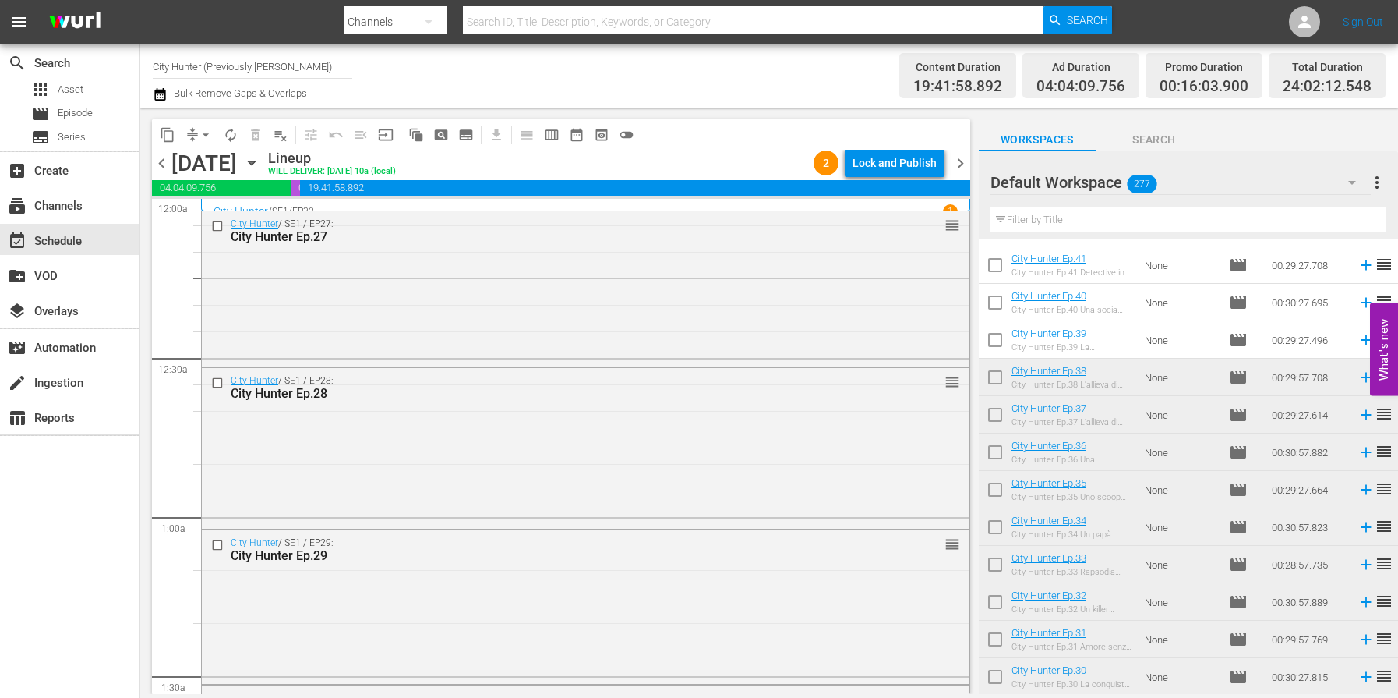
click at [956, 163] on span "chevron_right" at bounding box center [960, 163] width 19 height 19
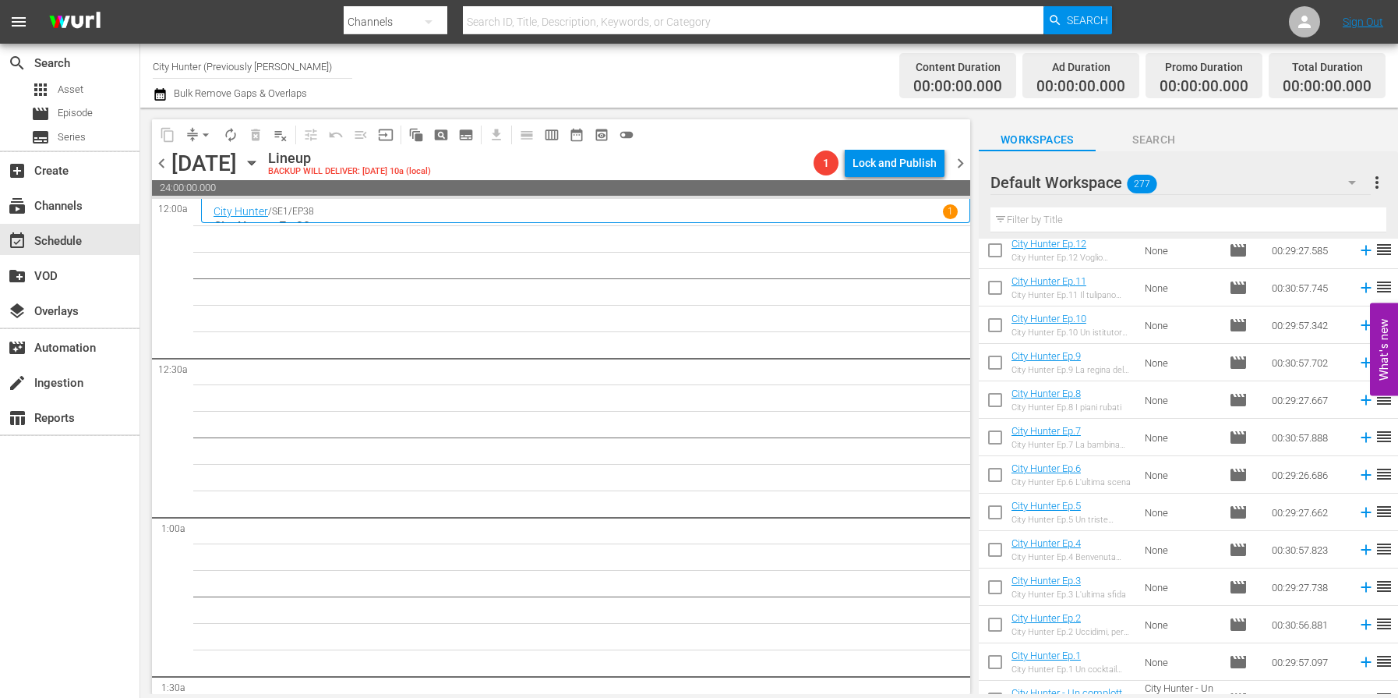
scroll to position [4840, 0]
